Goal: Task Accomplishment & Management: Manage account settings

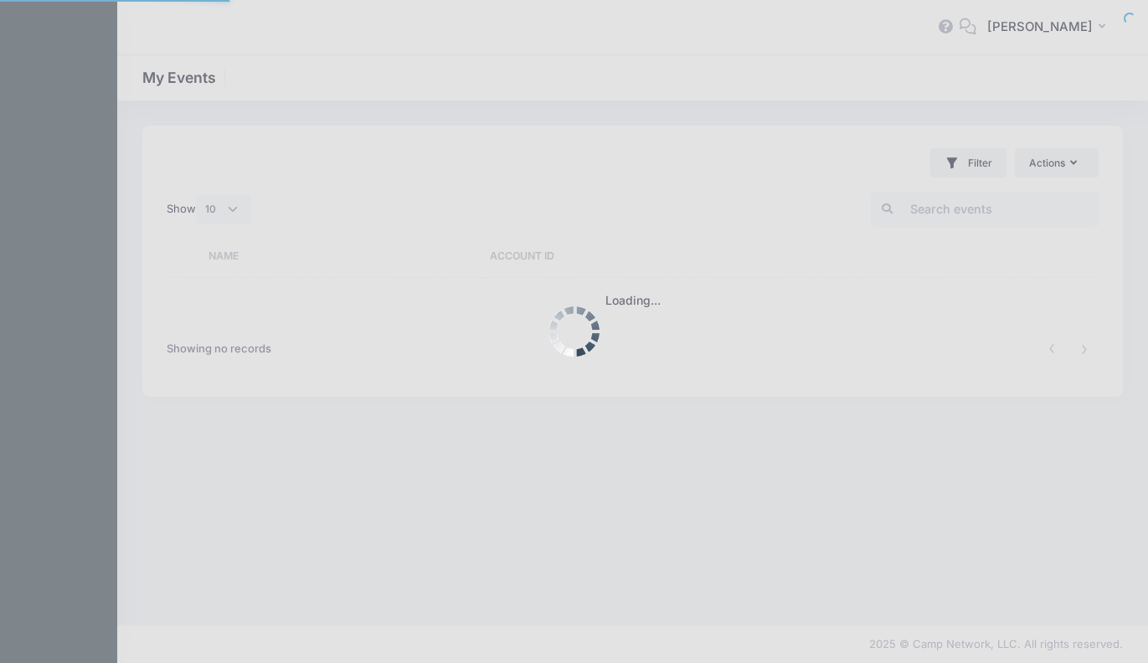
select select "10"
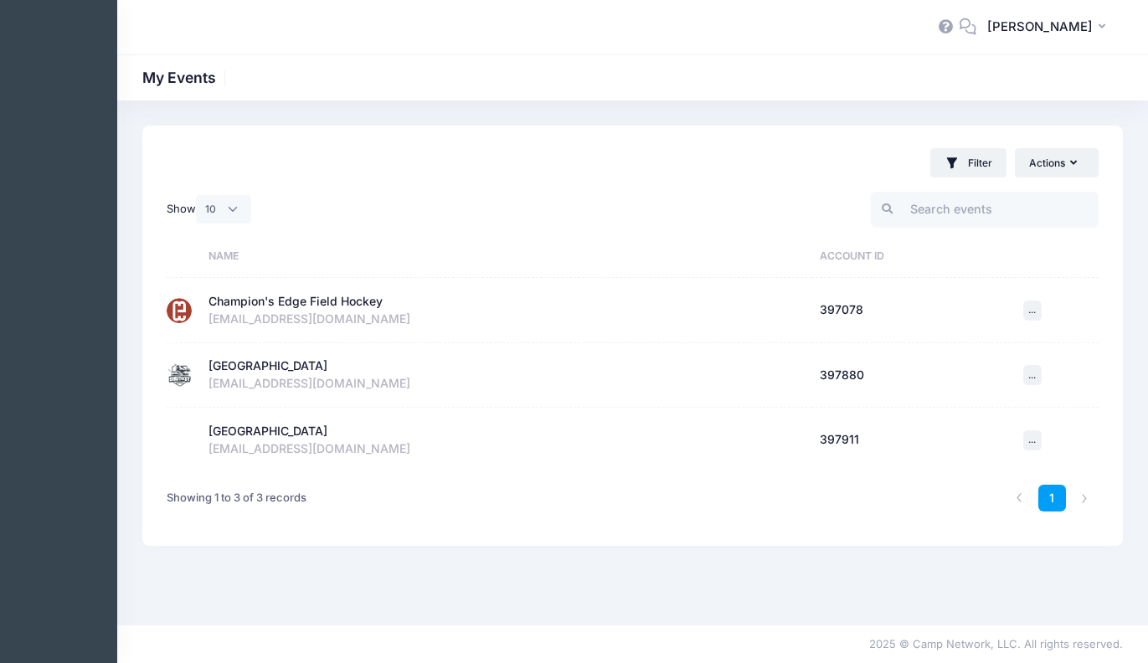
click at [411, 316] on div "info@cefieldhockey.com" at bounding box center [505, 320] width 594 height 18
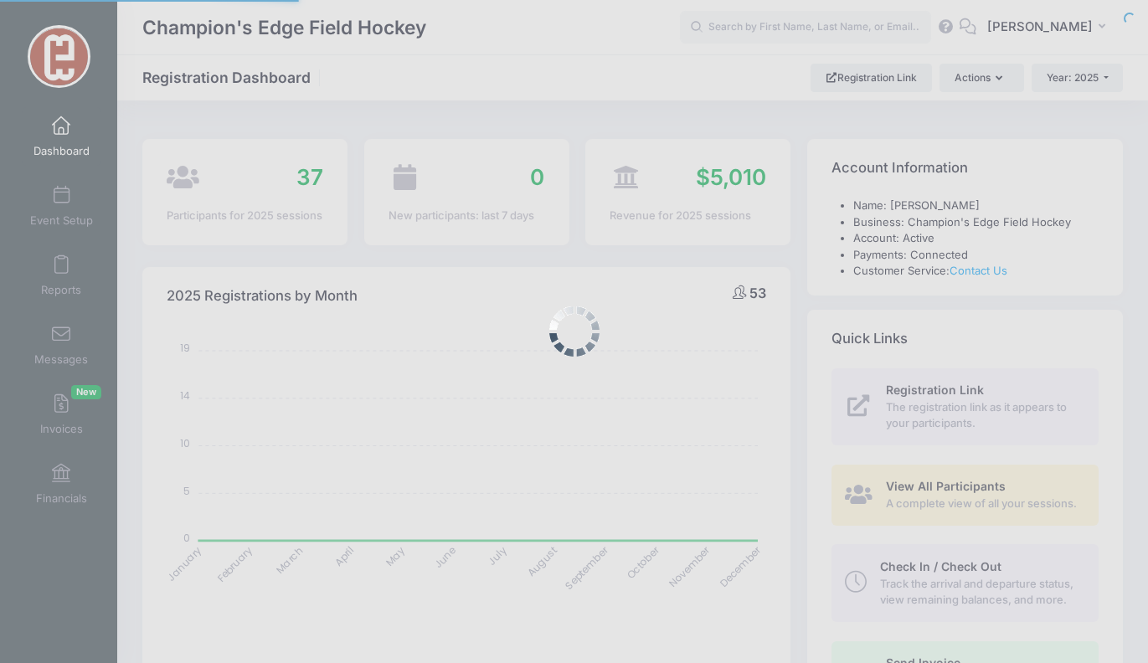
select select
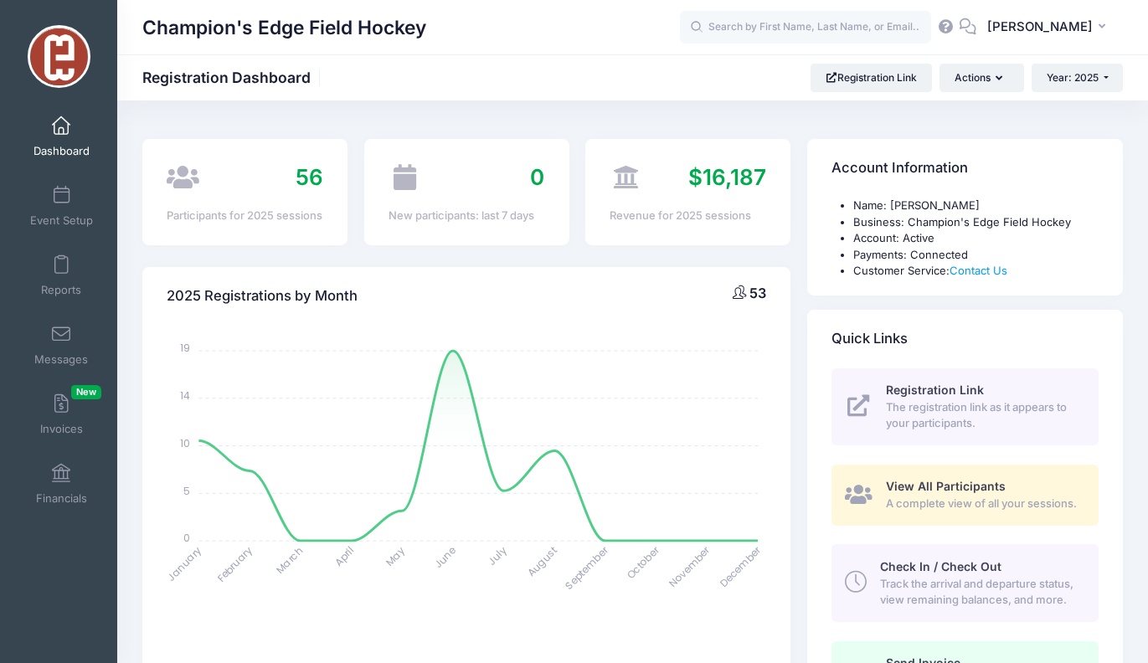
click at [280, 404] on icon "January January February February March March April April May May June June Jul…" at bounding box center [466, 472] width 599 height 293
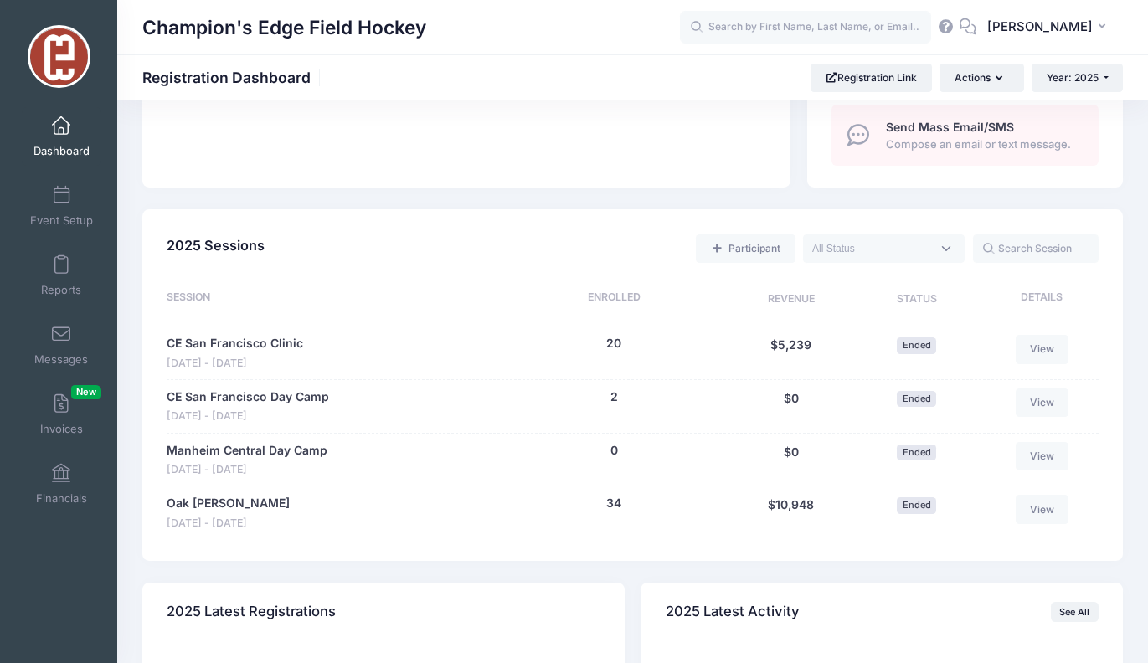
scroll to position [652, 0]
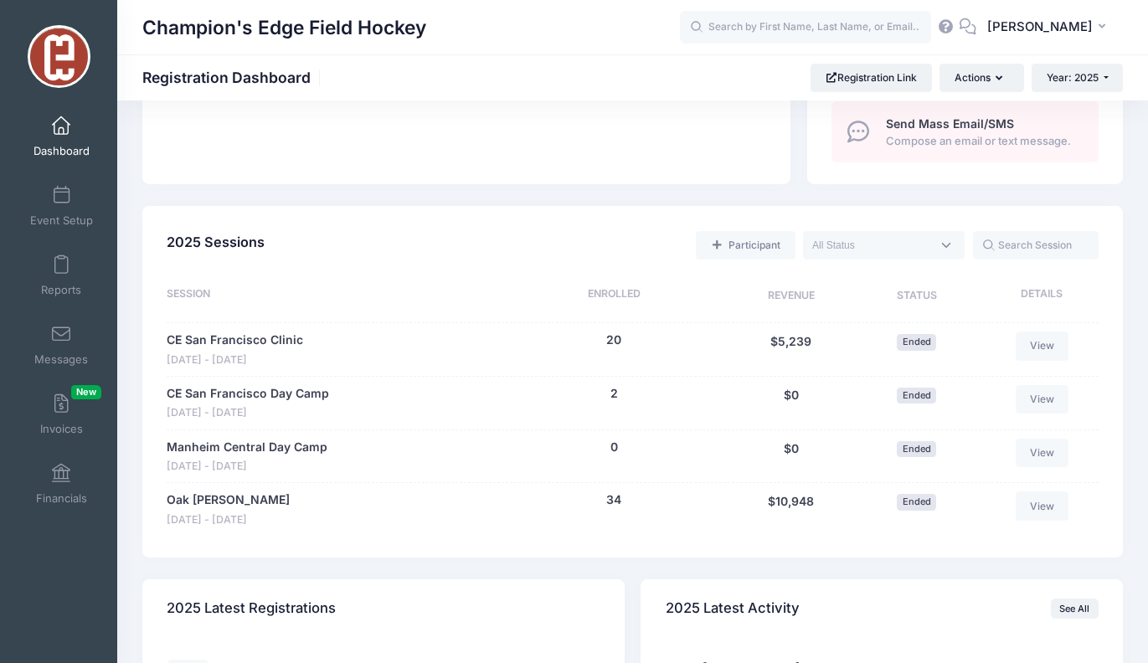
click at [210, 491] on link "Oak [PERSON_NAME]" at bounding box center [228, 500] width 123 height 18
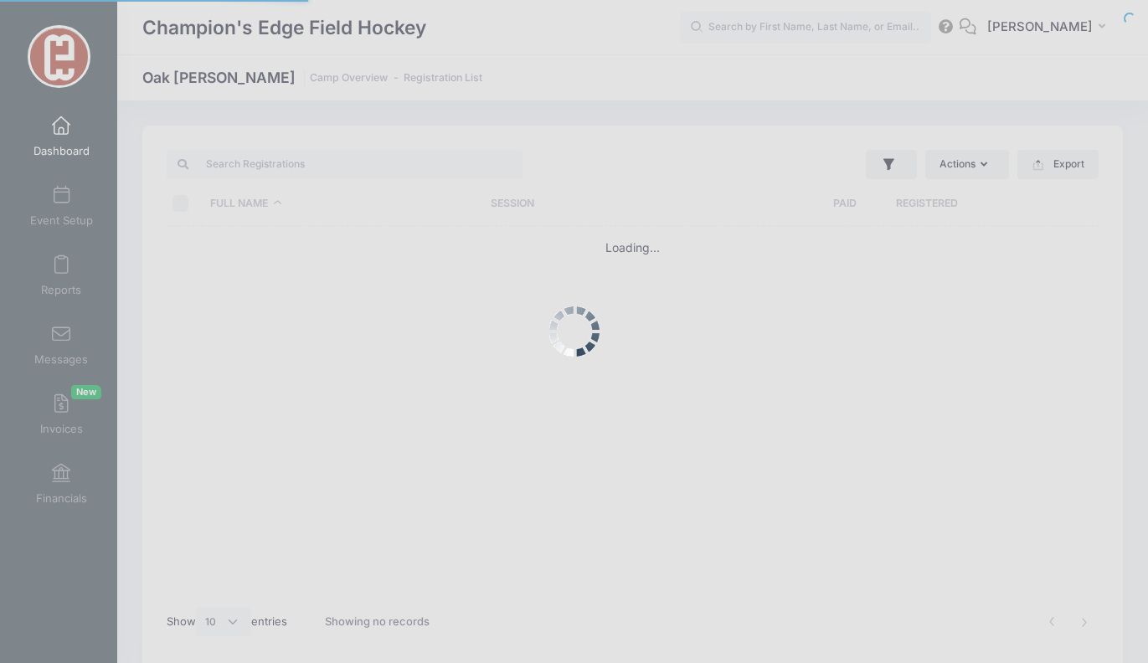
select select "10"
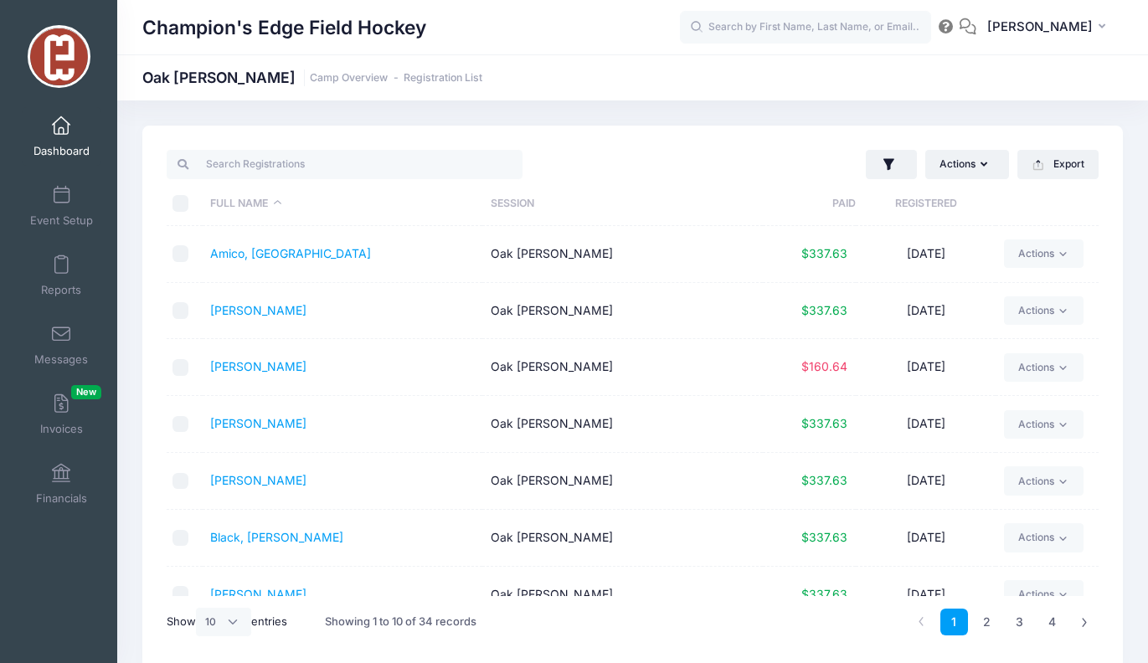
click at [964, 156] on button "Actions" at bounding box center [967, 164] width 84 height 28
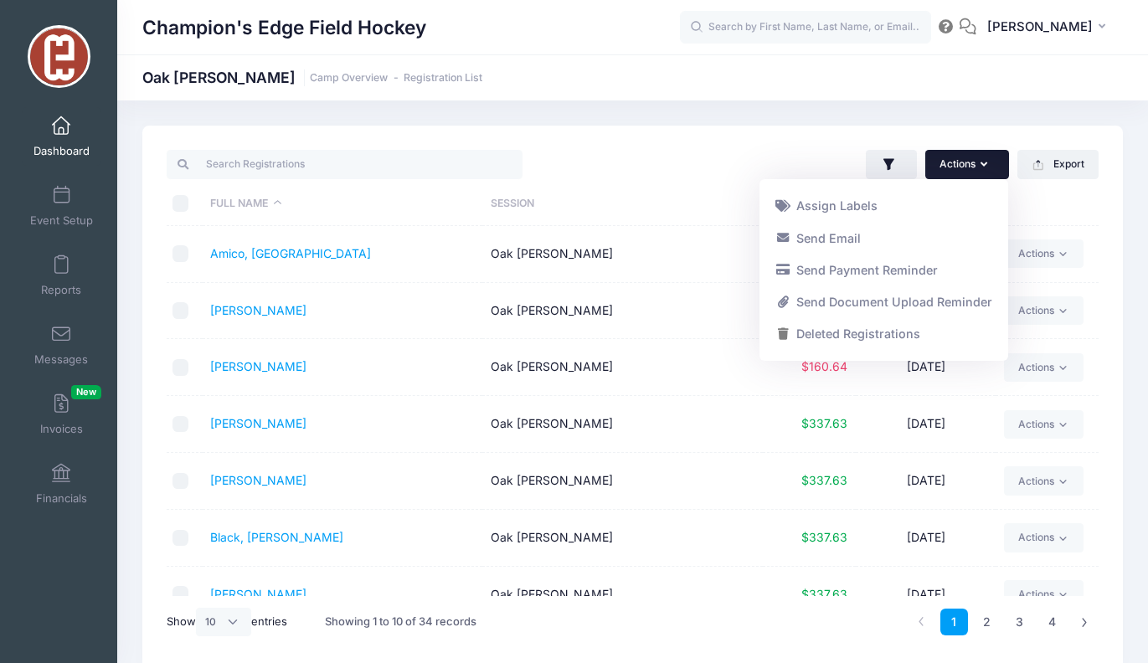
click at [959, 163] on button "Actions" at bounding box center [967, 164] width 84 height 28
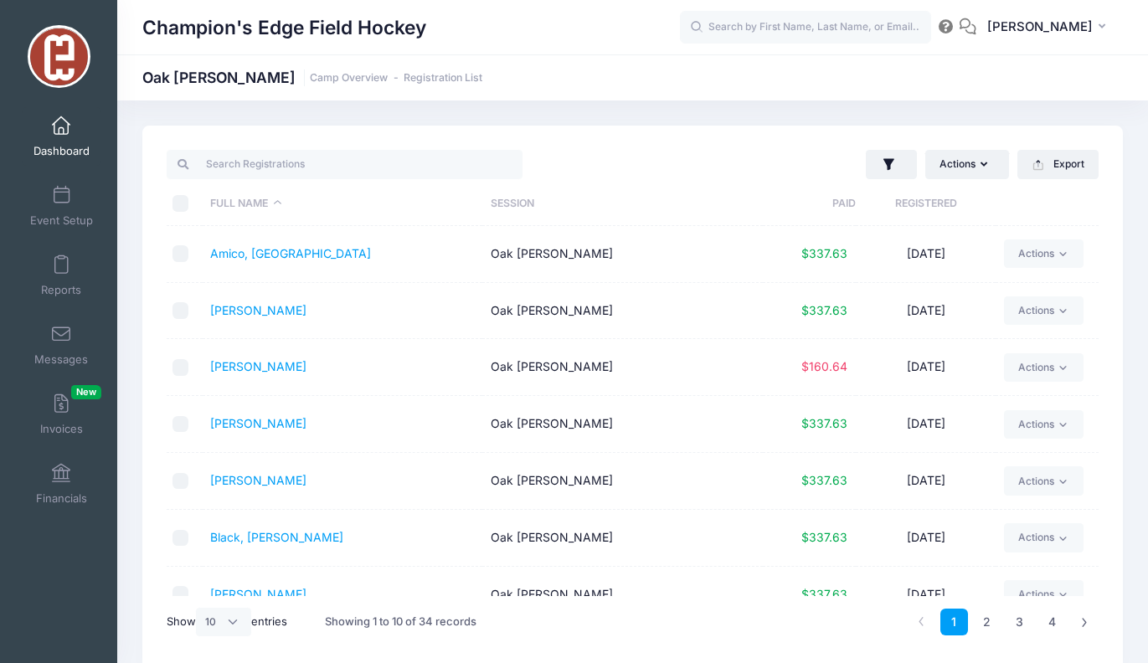
click at [897, 169] on button "button" at bounding box center [891, 165] width 51 height 30
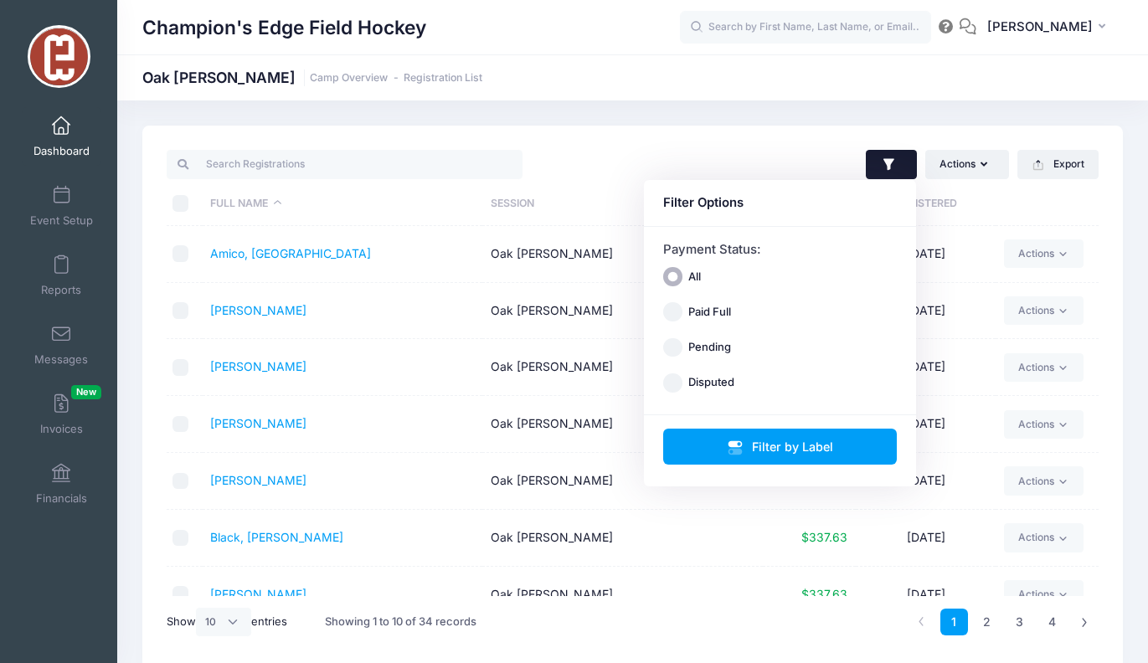
drag, startPoint x: 0, startPoint y: 0, endPoint x: 734, endPoint y: 357, distance: 816.6
click at [734, 357] on div "All Paid Full Pending Disputed" at bounding box center [780, 330] width 234 height 126
click at [702, 351] on label "Pending" at bounding box center [709, 347] width 43 height 17
click at [682, 351] on input "Pending" at bounding box center [672, 347] width 19 height 19
radio input "true"
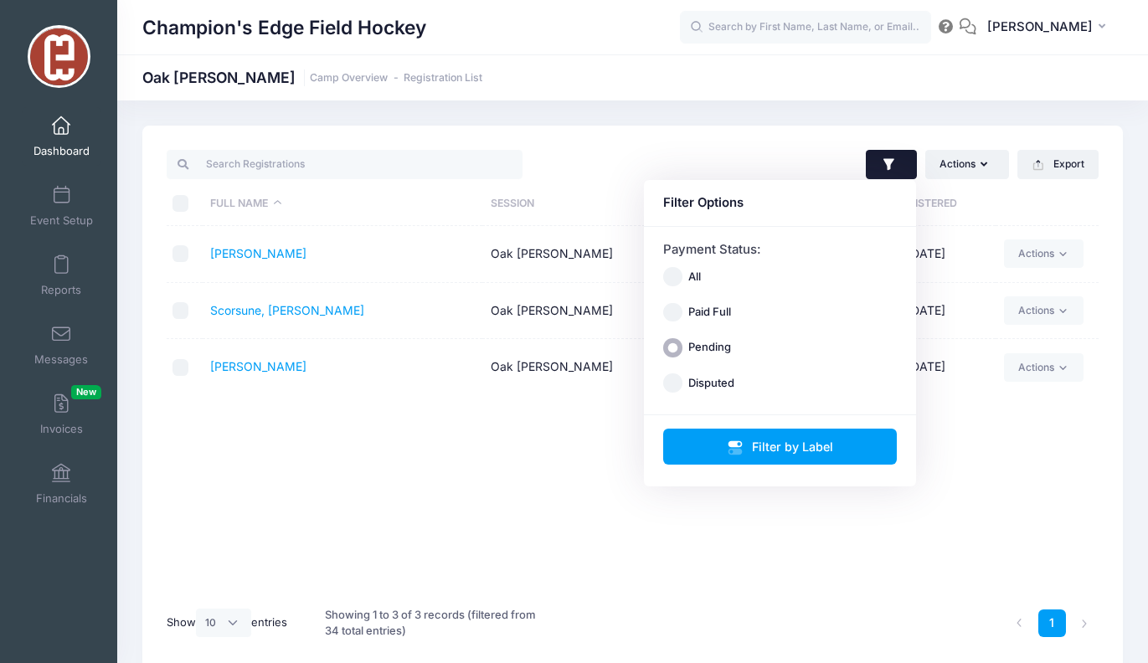
click at [715, 516] on div "Full Name Session Paid Registered [PERSON_NAME] [PERSON_NAME] $160.64 [DATE] Ac…" at bounding box center [633, 411] width 932 height 370
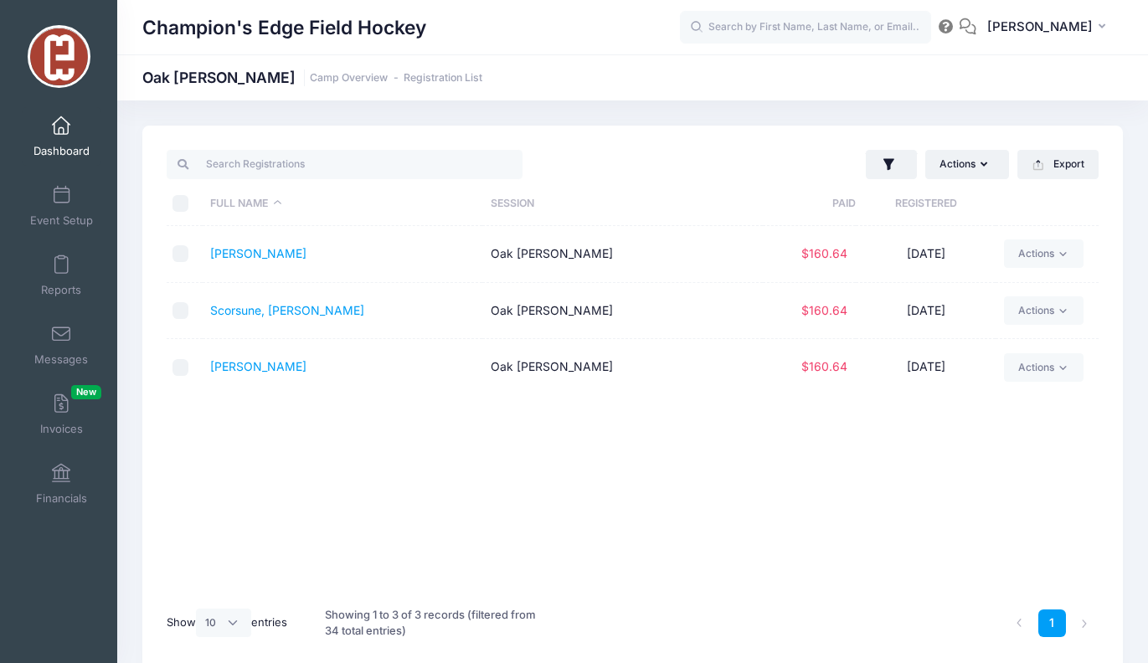
click at [986, 165] on icon "button" at bounding box center [986, 165] width 13 height 0
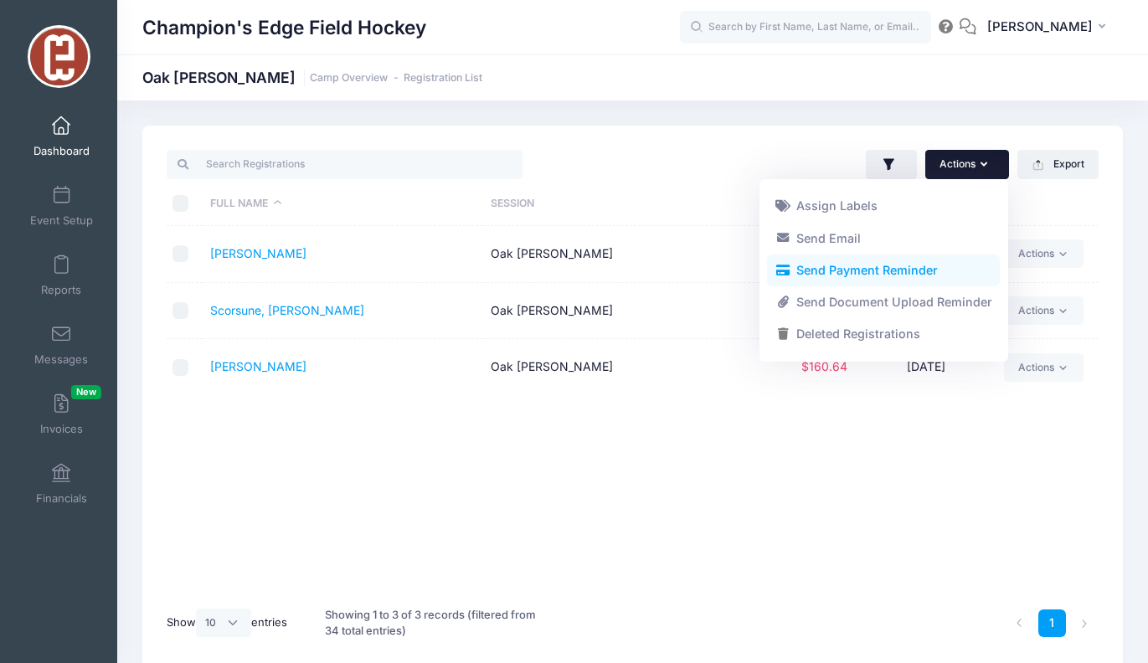
drag, startPoint x: 734, startPoint y: 357, endPoint x: 920, endPoint y: 272, distance: 204.5
click at [920, 272] on link "Send Payment Reminder" at bounding box center [883, 271] width 233 height 32
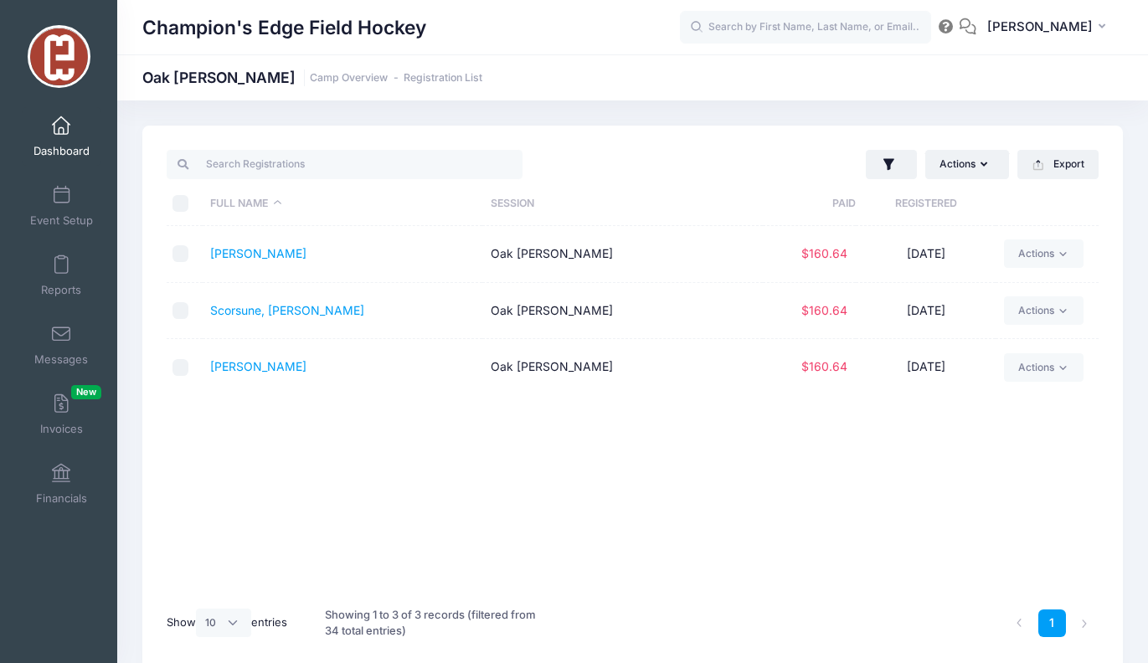
click at [183, 203] on input "\a \a \a \a" at bounding box center [180, 203] width 17 height 17
checkbox input "true"
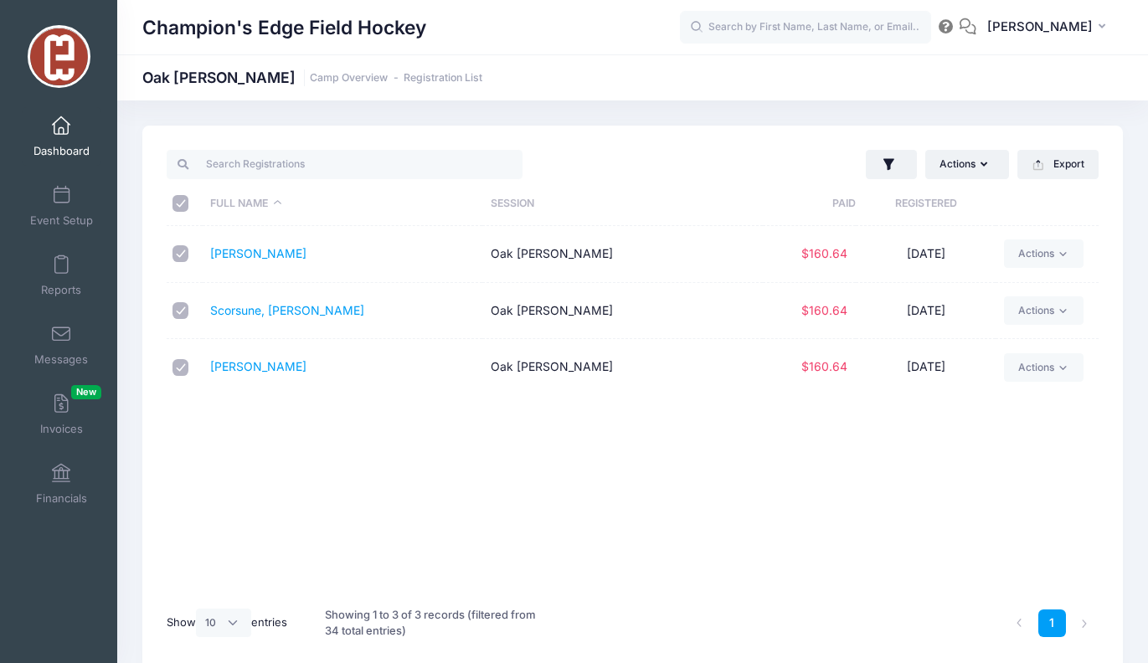
click at [954, 155] on button "Actions" at bounding box center [967, 164] width 84 height 28
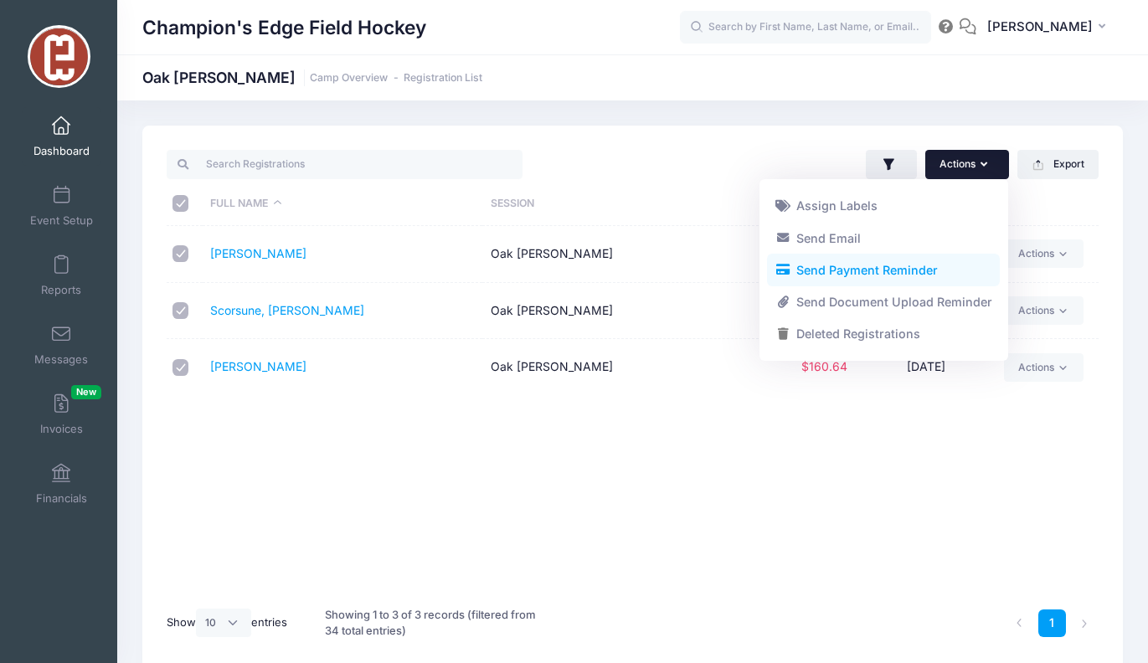
click at [913, 264] on link "Send Payment Reminder" at bounding box center [883, 271] width 233 height 32
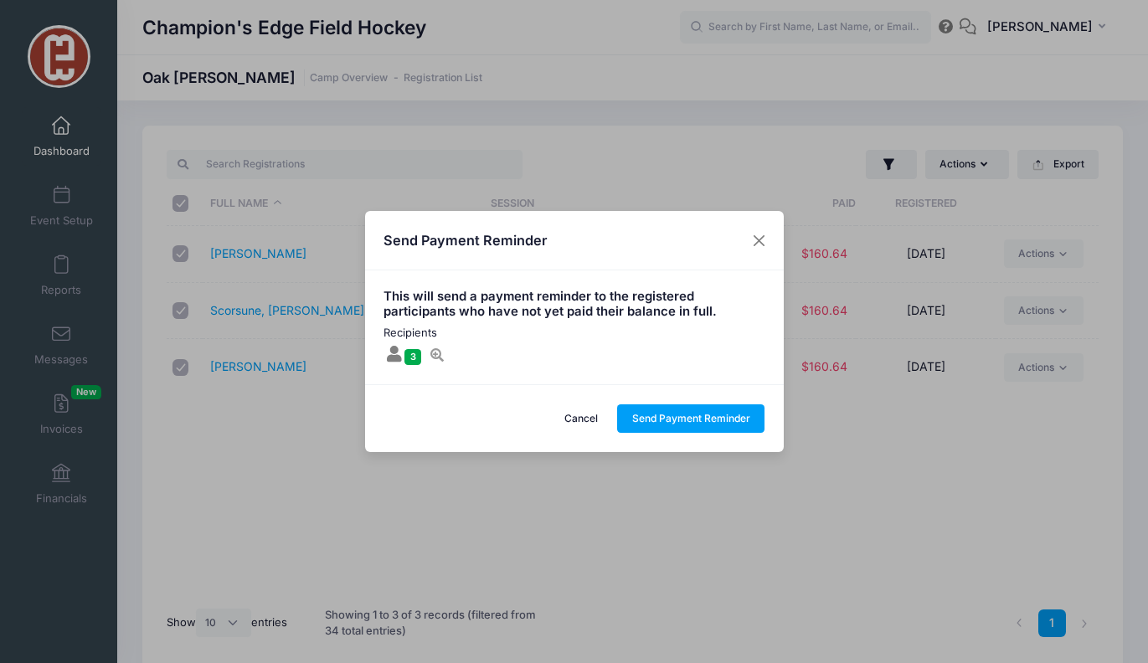
click at [435, 350] on icon at bounding box center [437, 354] width 17 height 13
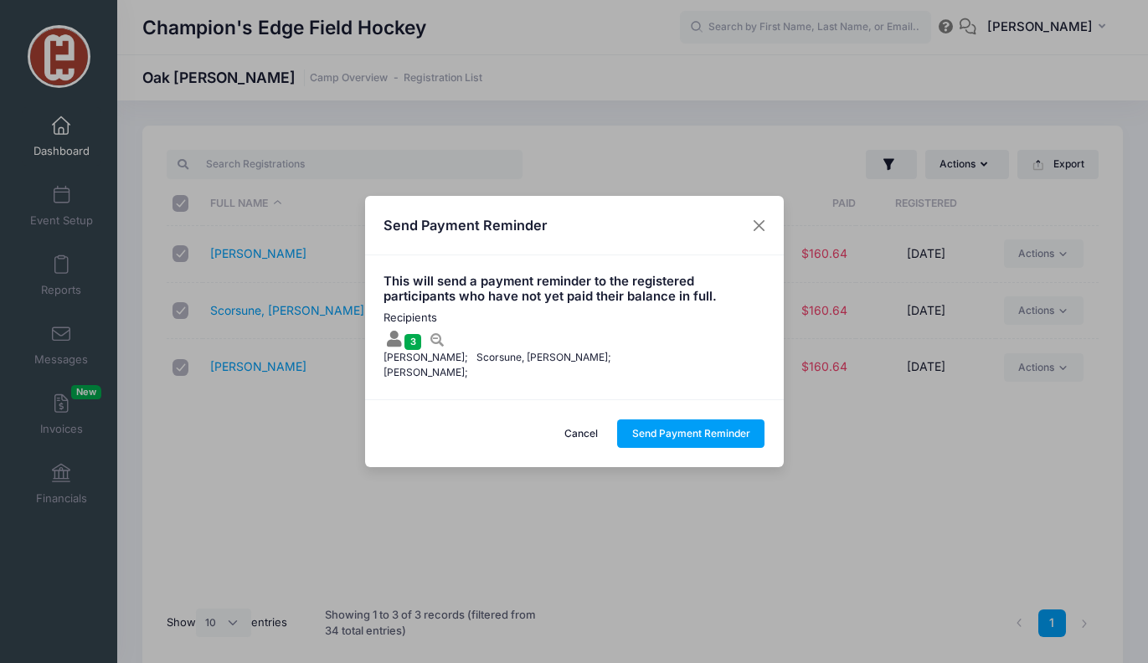
click at [738, 432] on button "Send Payment Reminder" at bounding box center [690, 433] width 147 height 28
